Goal: Navigation & Orientation: Find specific page/section

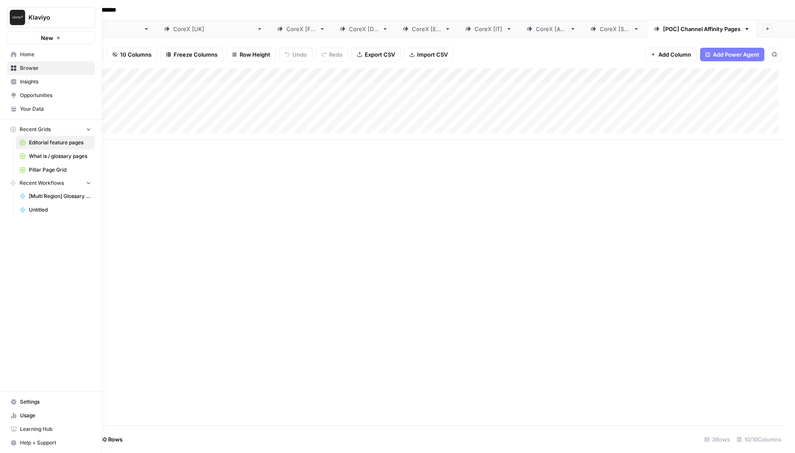
click at [31, 69] on span "Browse" at bounding box center [55, 68] width 71 height 8
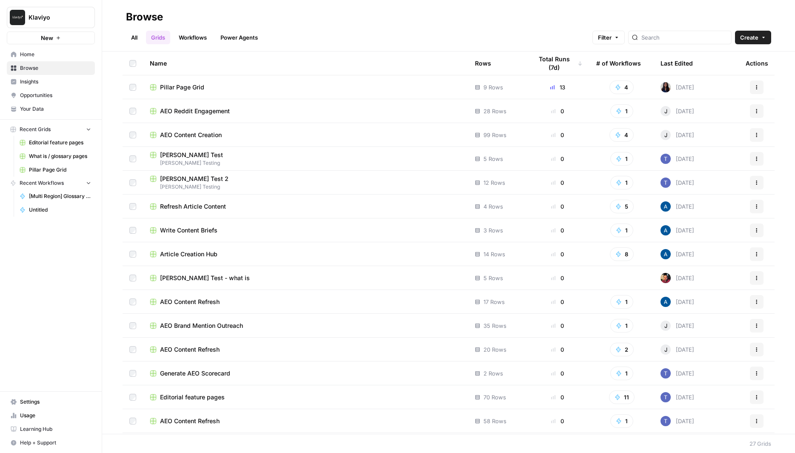
click at [131, 34] on link "All" at bounding box center [134, 38] width 17 height 14
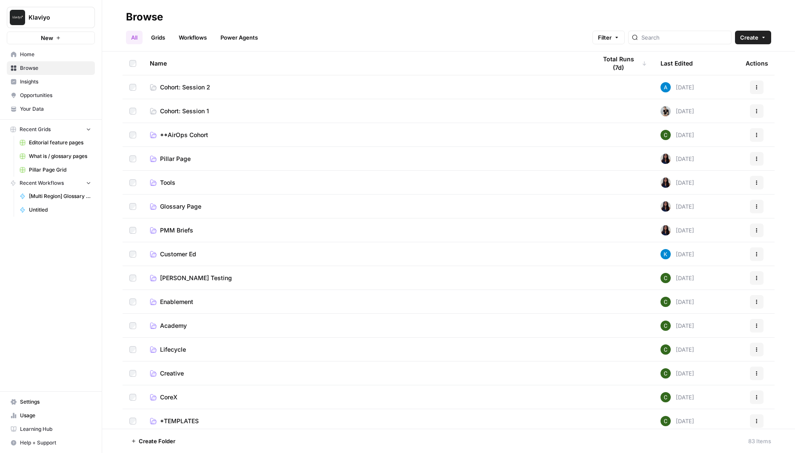
click at [189, 110] on span "Cohort: Session 1" at bounding box center [184, 111] width 49 height 9
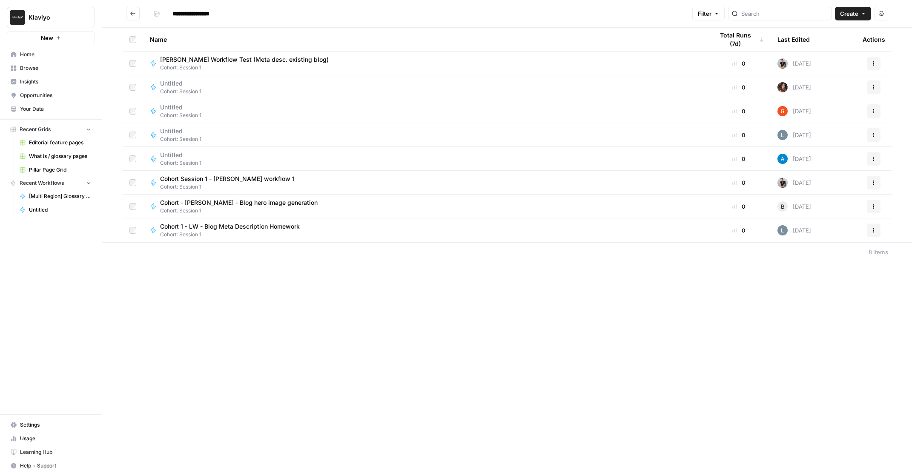
click at [32, 109] on span "Your Data" at bounding box center [55, 109] width 71 height 8
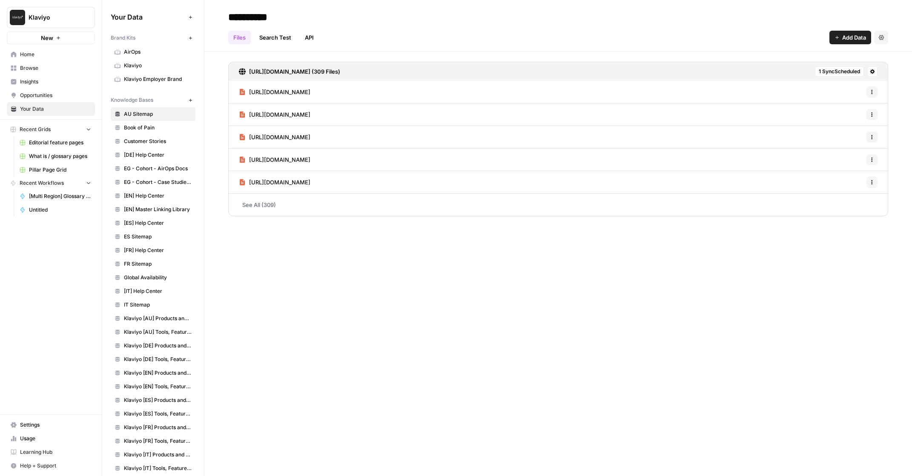
click at [134, 49] on span "AirOps" at bounding box center [158, 52] width 68 height 8
